Goal: Go to known website: Access a specific website the user already knows

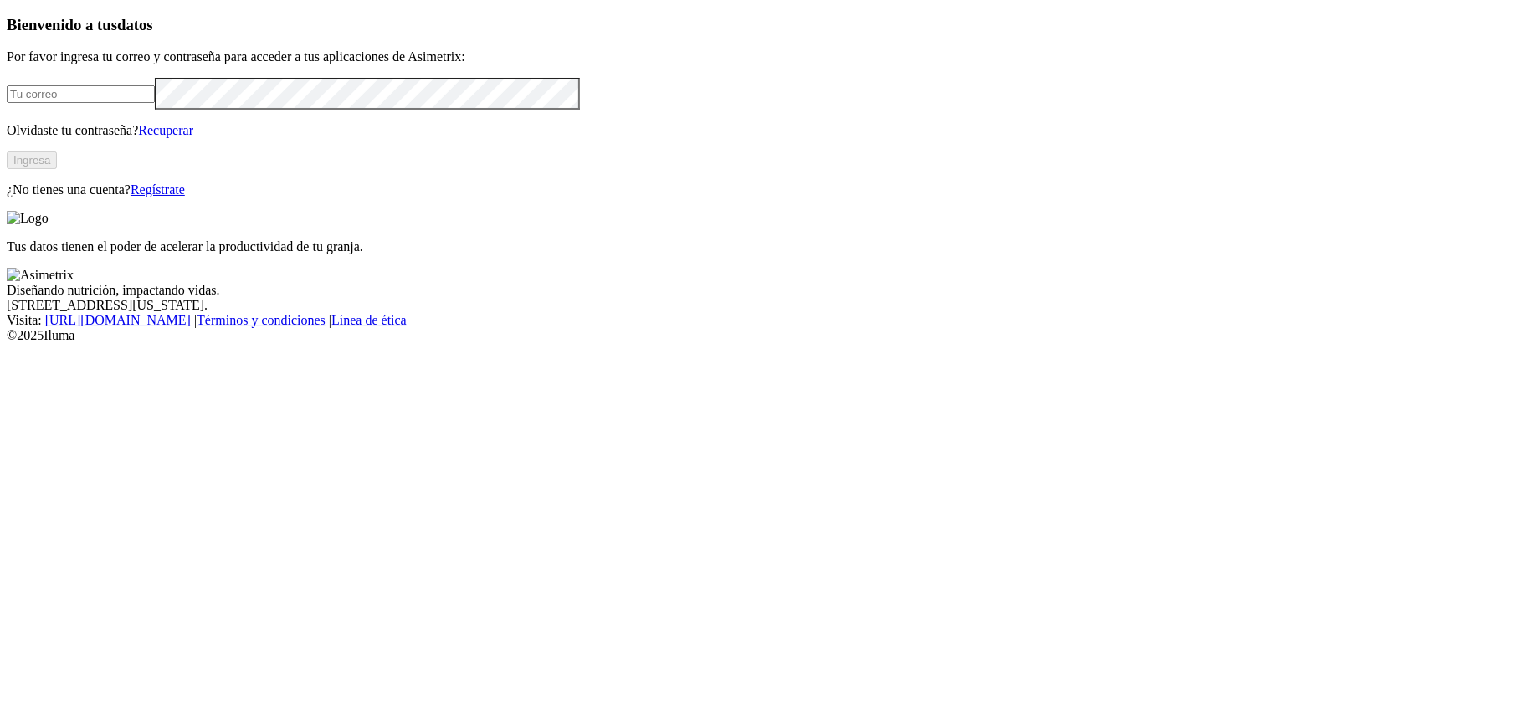
type input "[PERSON_NAME][EMAIL_ADDRESS][PERSON_NAME][DOMAIN_NAME]"
click at [57, 169] on button "Ingresa" at bounding box center [32, 160] width 50 height 18
